Goal: Transaction & Acquisition: Purchase product/service

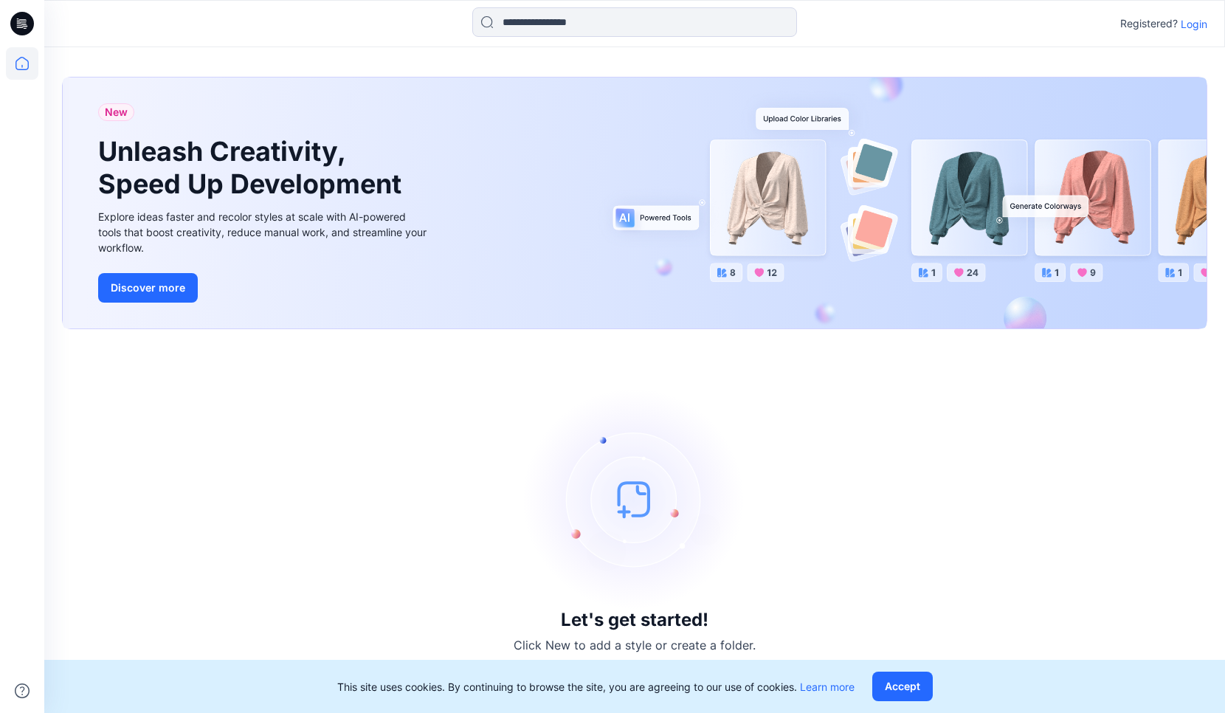
click at [1197, 10] on div "Registered? Login" at bounding box center [634, 23] width 1180 height 32
click at [1191, 27] on p "Login" at bounding box center [1193, 23] width 27 height 15
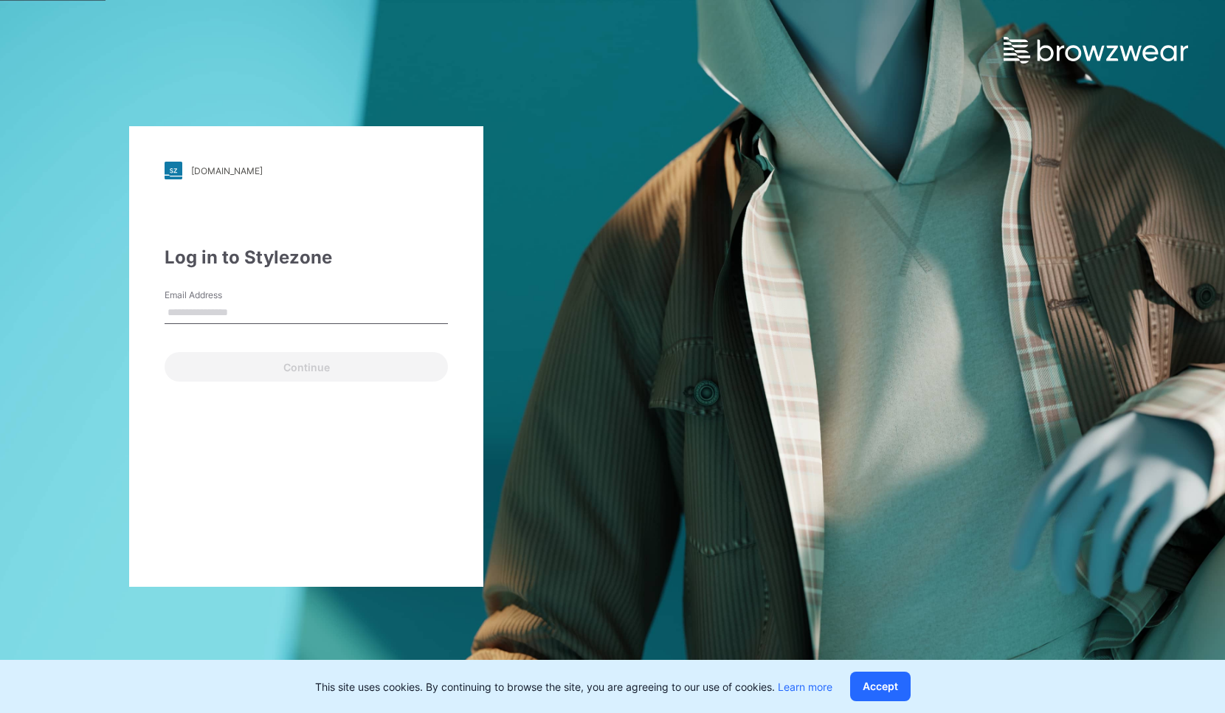
type input "**********"
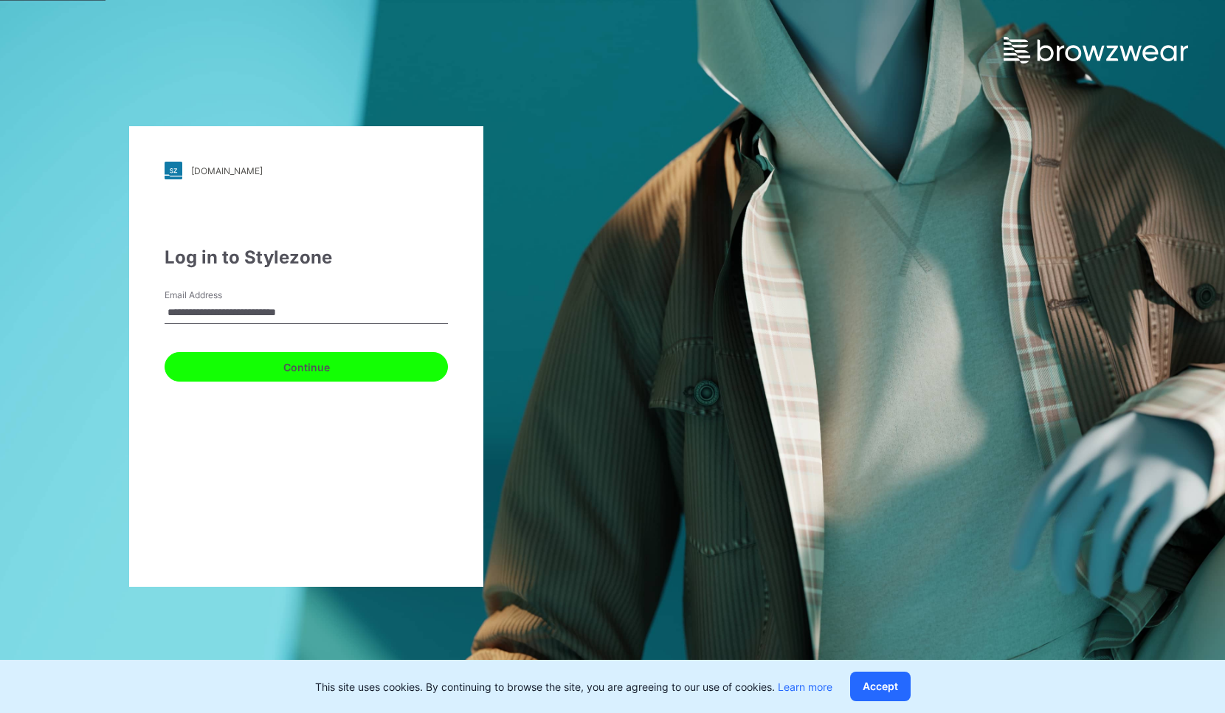
click at [369, 353] on button "Continue" at bounding box center [306, 367] width 283 height 30
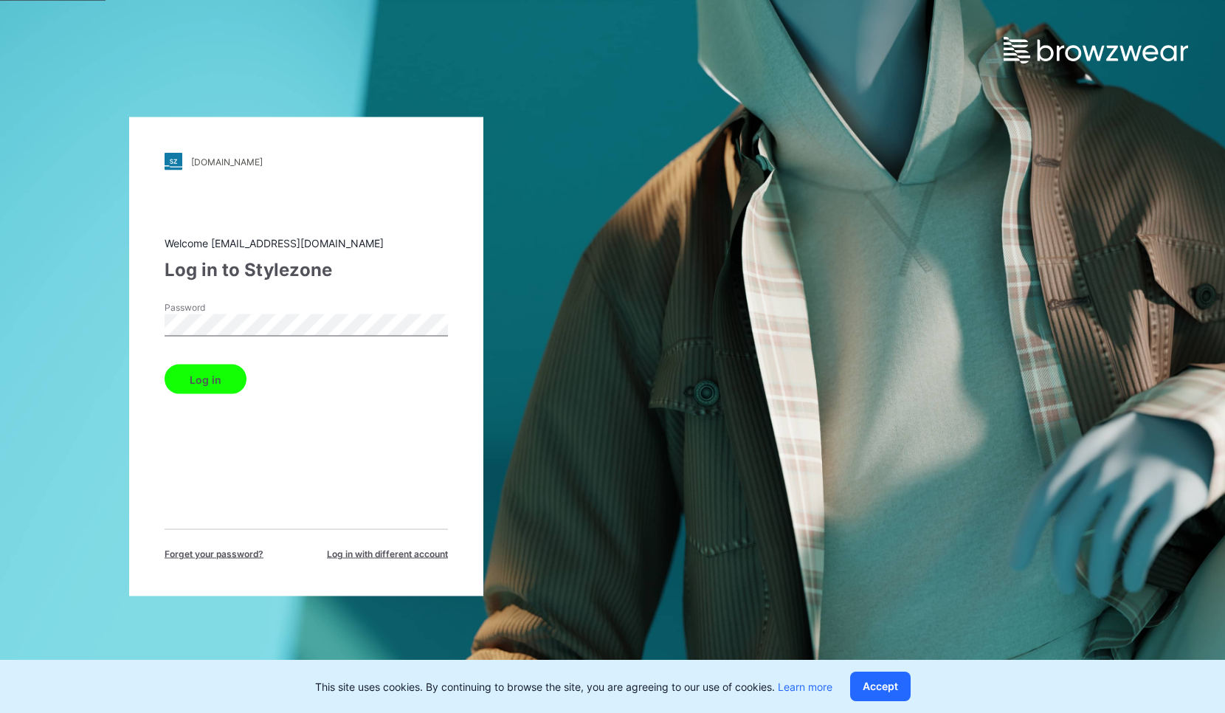
click at [227, 378] on button "Log in" at bounding box center [206, 379] width 82 height 30
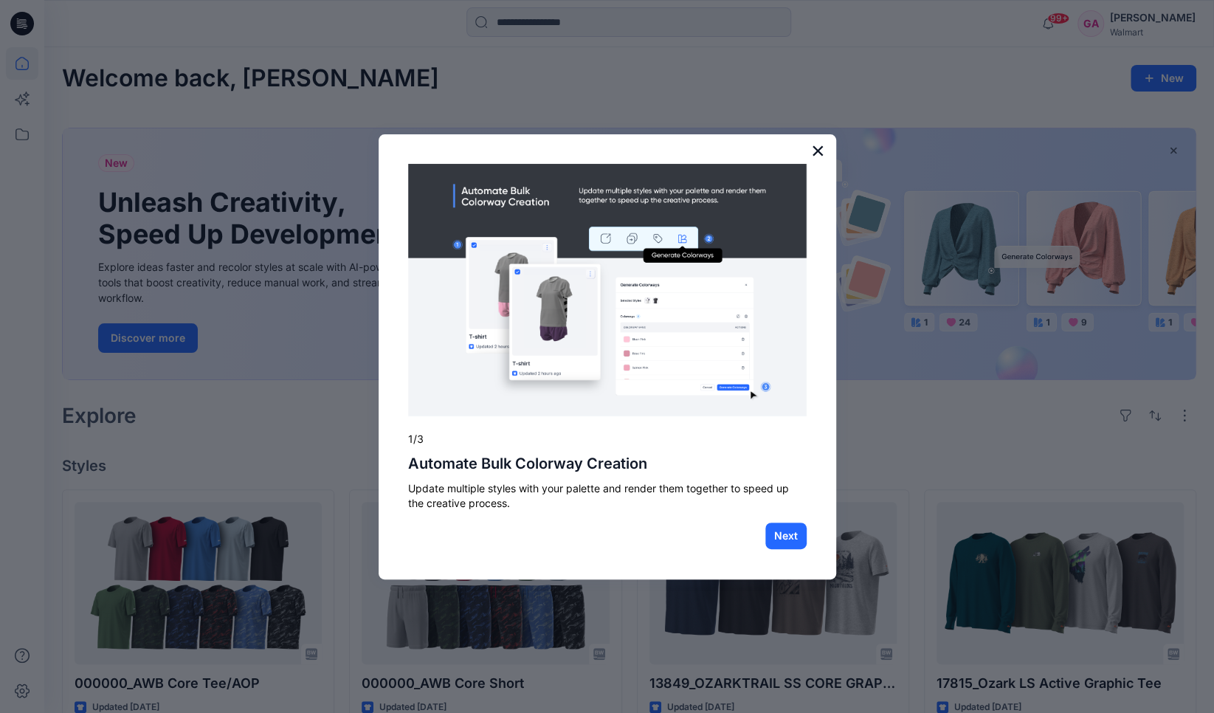
click at [821, 152] on button "×" at bounding box center [818, 151] width 14 height 24
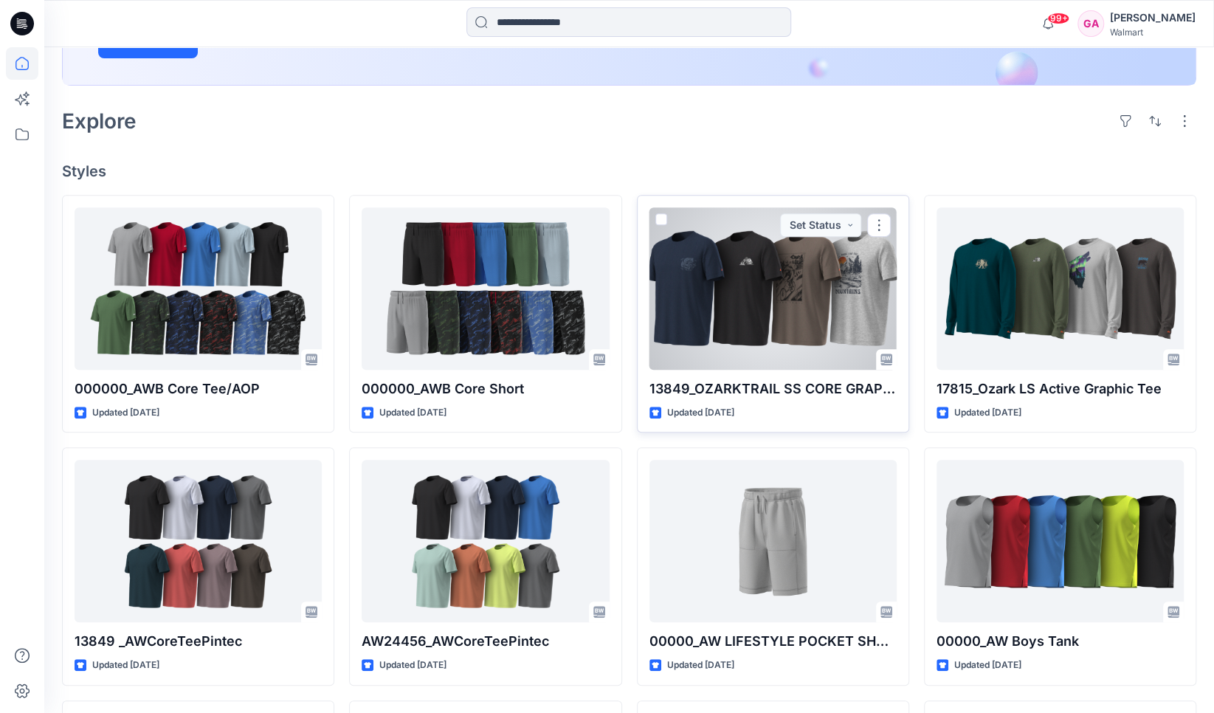
scroll to position [295, 0]
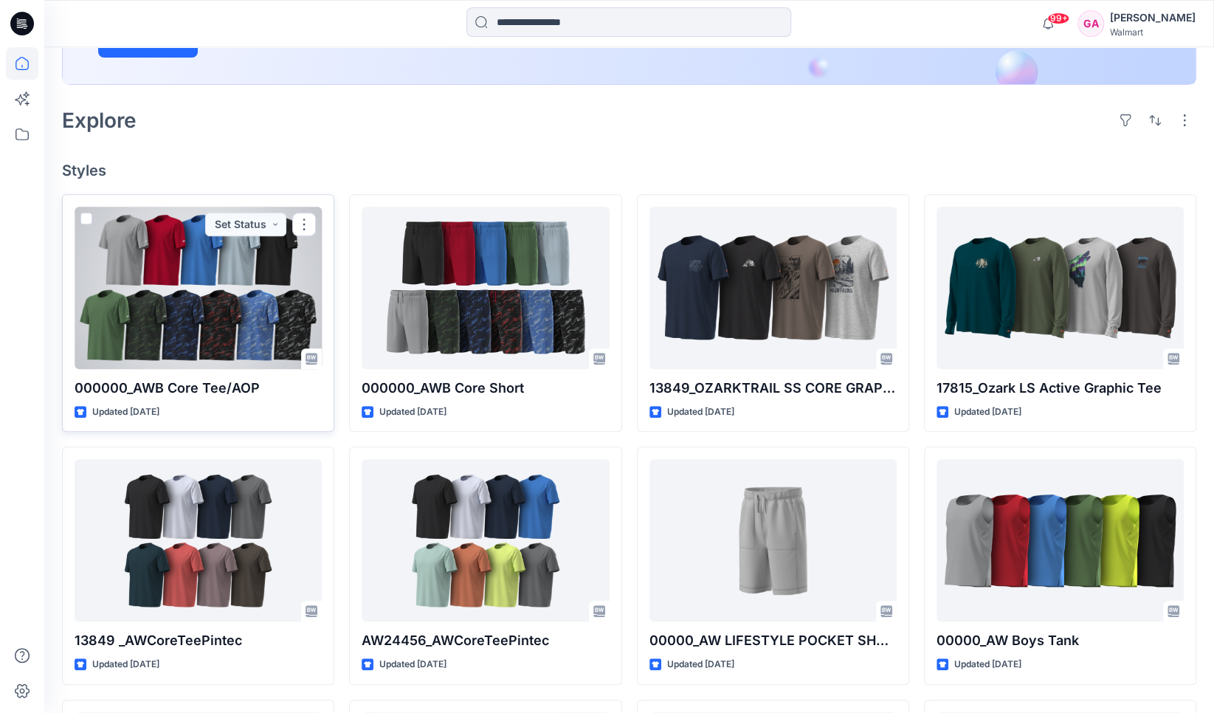
click at [167, 333] on div at bounding box center [198, 288] width 247 height 162
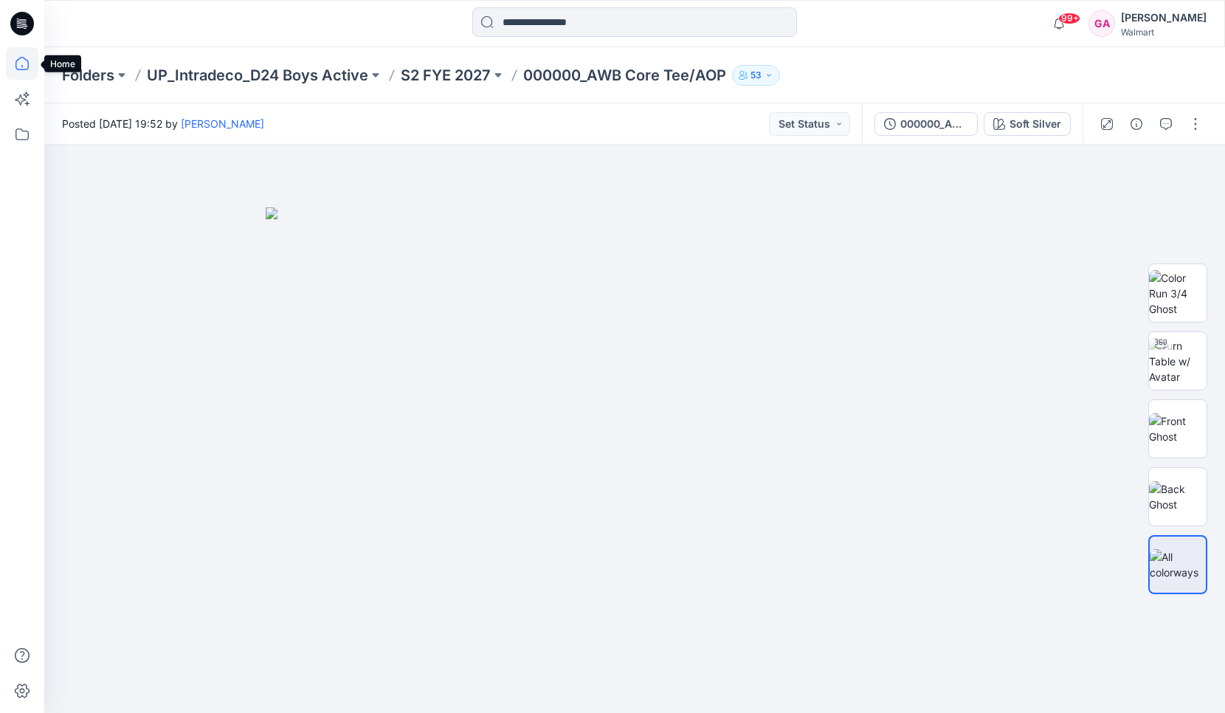
click at [16, 66] on icon at bounding box center [22, 63] width 32 height 32
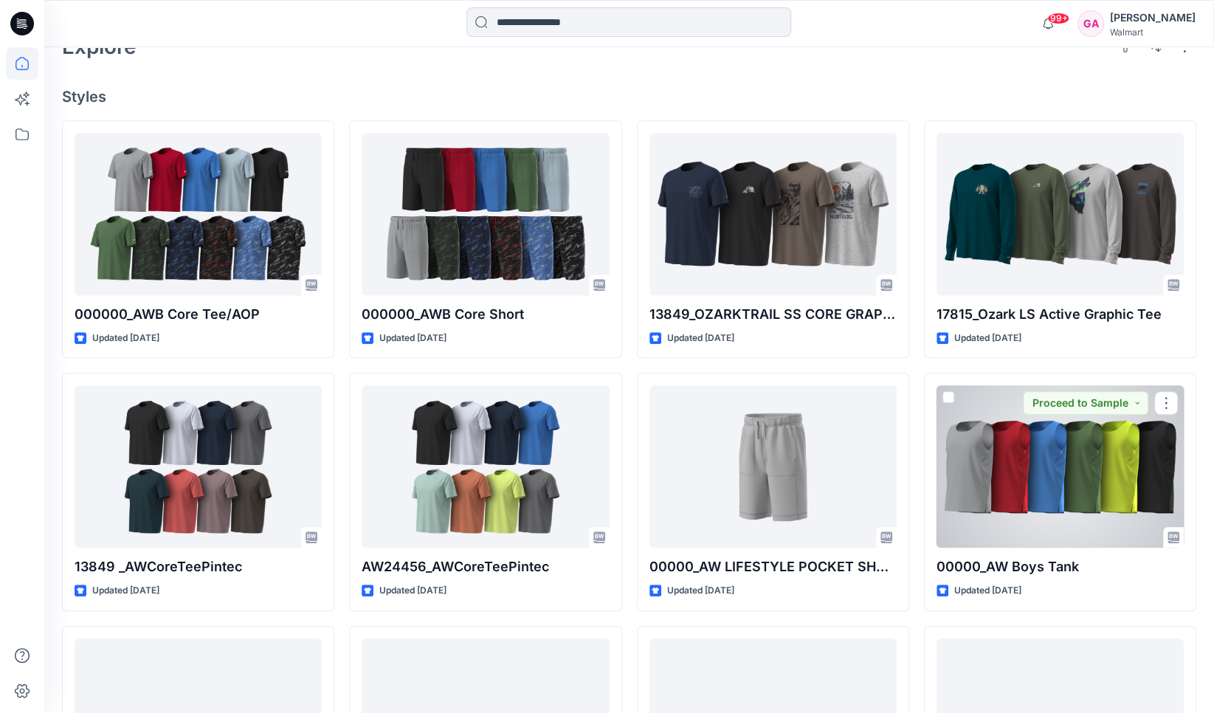
scroll to position [367, 0]
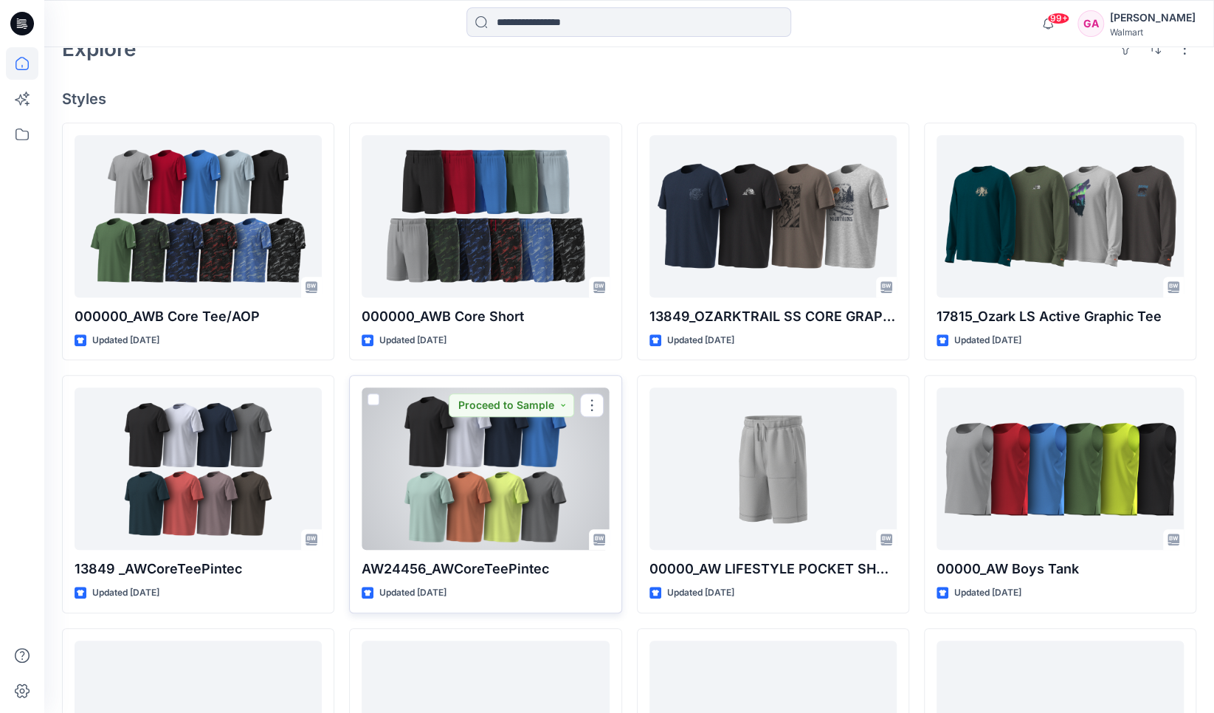
click at [418, 457] on div at bounding box center [484, 468] width 247 height 162
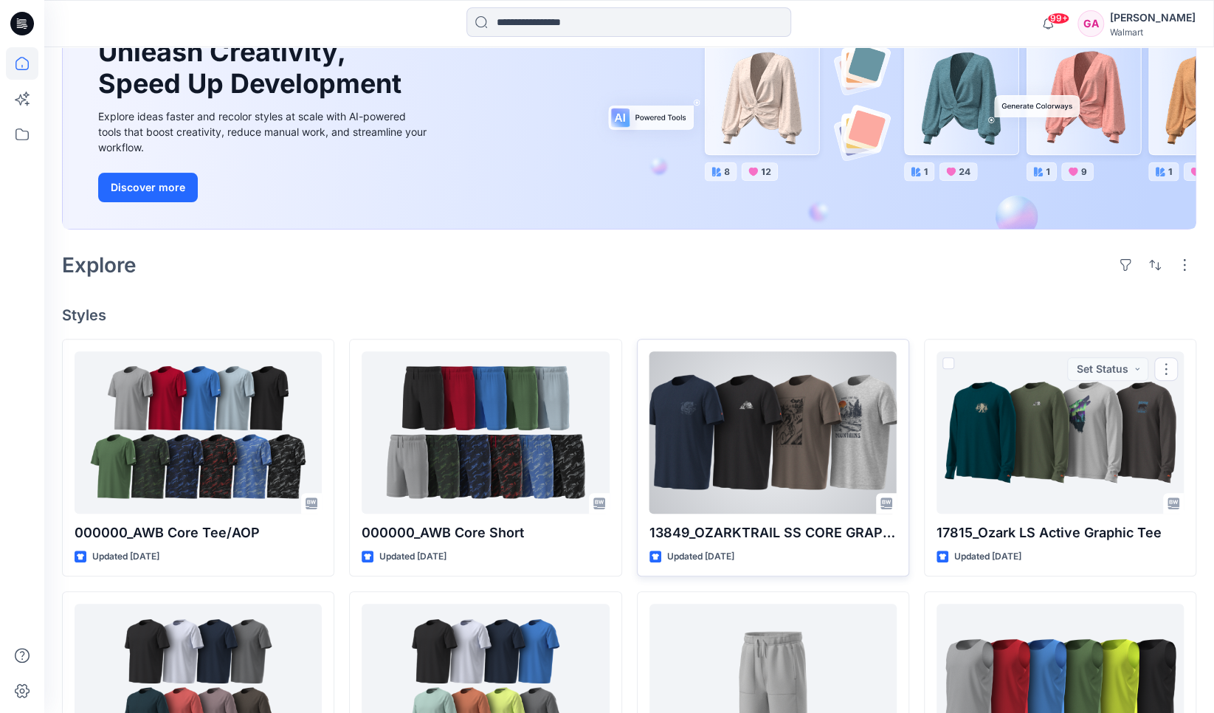
scroll to position [221, 0]
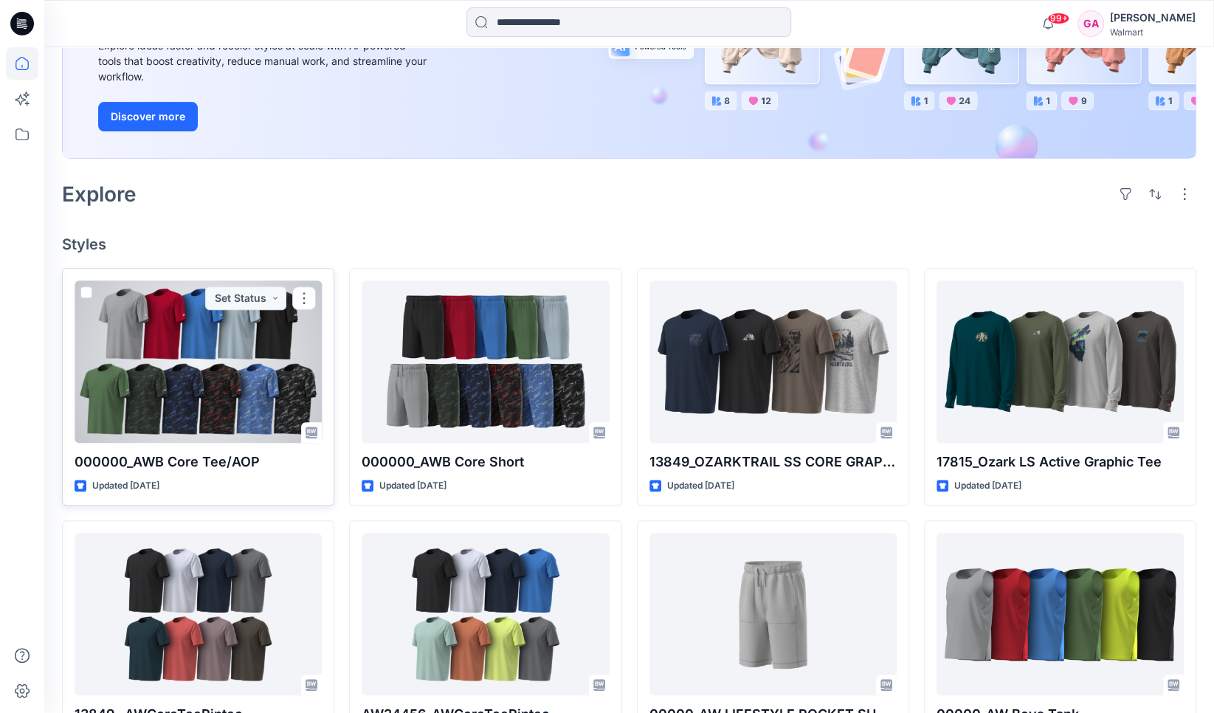
click at [238, 367] on div at bounding box center [198, 361] width 247 height 162
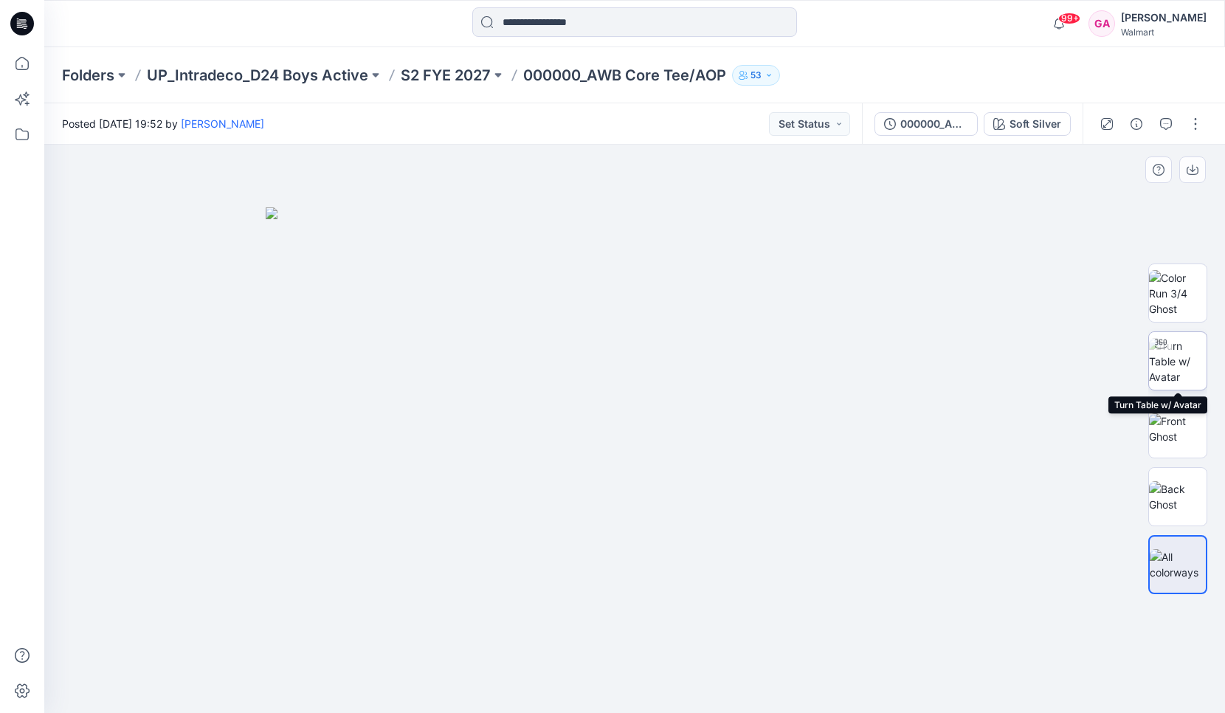
click at [1185, 361] on img at bounding box center [1178, 361] width 58 height 46
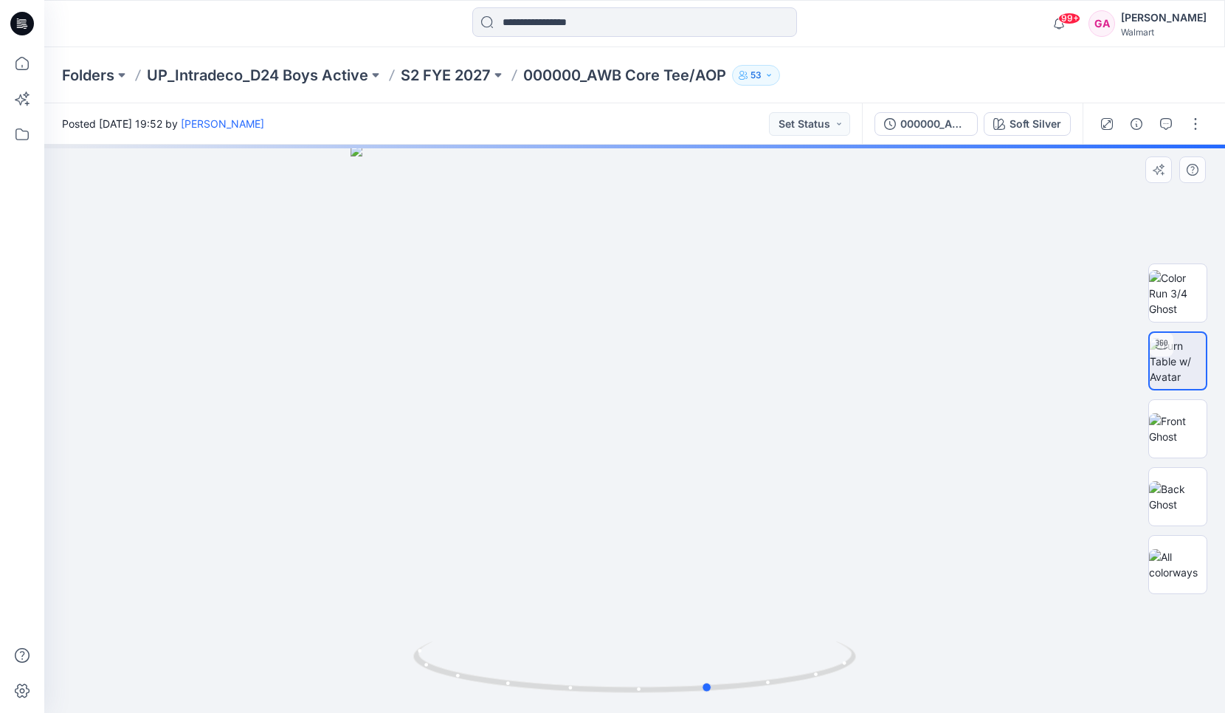
drag, startPoint x: 584, startPoint y: 373, endPoint x: 659, endPoint y: 398, distance: 79.6
click at [659, 398] on div at bounding box center [634, 429] width 1180 height 568
